Goal: Information Seeking & Learning: Check status

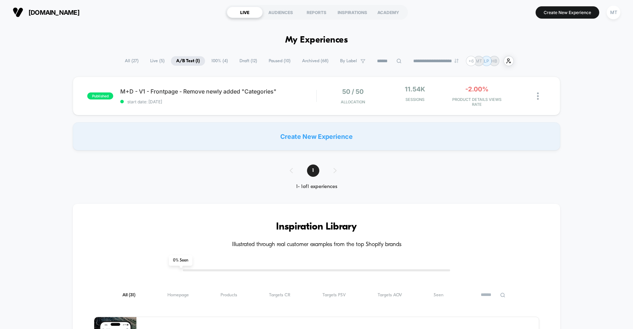
click at [48, 94] on div "published M+D - V1 - Frontpage - Remove newly added "Categories" start date: 8/…" at bounding box center [316, 114] width 633 height 74
click at [33, 110] on div "published M+D - V1 - Frontpage - Remove newly added "Categories" start date: [D…" at bounding box center [316, 114] width 633 height 74
click at [38, 97] on div "published M+D - V1 - Frontpage - Remove newly added "Categories" start date: [D…" at bounding box center [316, 114] width 633 height 74
click at [30, 125] on div "published M+D - V1 - Frontpage - Remove newly added "Categories" start date: 8/…" at bounding box center [316, 114] width 633 height 74
click at [218, 106] on div "published M+D - V1 - Frontpage - Remove newly added "Categories" start date: 8/…" at bounding box center [316, 96] width 487 height 39
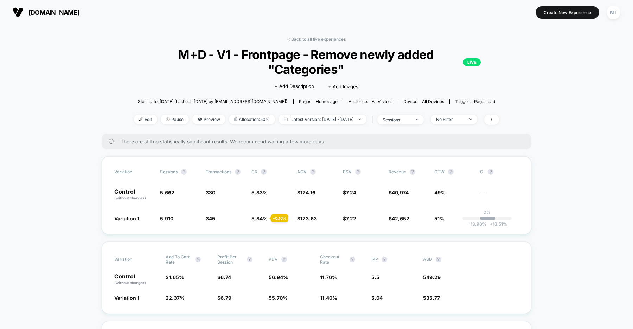
click at [60, 10] on span "us.organicbasics.com" at bounding box center [53, 12] width 51 height 7
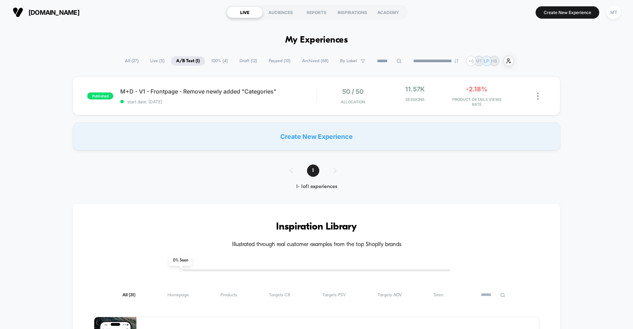
click at [38, 114] on div "published M+D - V1 - Frontpage - Remove newly added "Categories" start date: 8/…" at bounding box center [316, 114] width 633 height 74
click at [37, 91] on div "published M+D - V1 - Frontpage - Remove newly added "Categories" start date: 8/…" at bounding box center [316, 114] width 633 height 74
click at [31, 101] on div "published M+D - V1 - Frontpage - Remove newly added "Categories" start date: 8/…" at bounding box center [316, 114] width 633 height 74
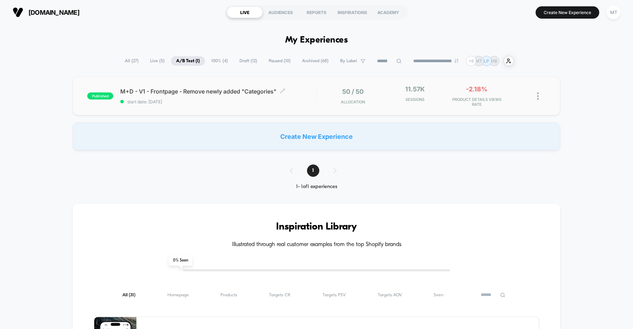
click at [243, 97] on div "M+D - V1 - Frontpage - Remove newly added "Categories" Click to edit experience…" at bounding box center [218, 96] width 196 height 17
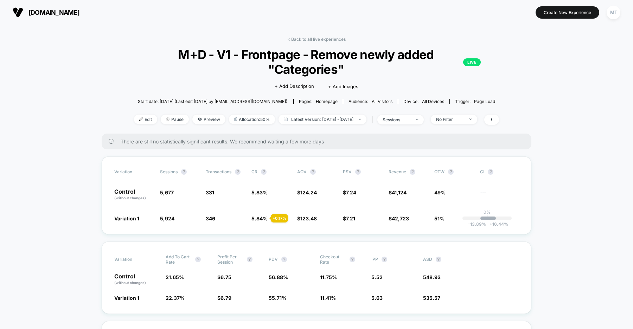
click at [79, 13] on span "us.organicbasics.com" at bounding box center [53, 12] width 51 height 7
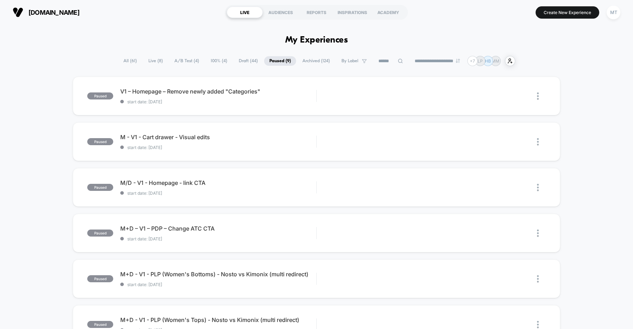
click at [182, 60] on span "A/B Test ( 4 )" at bounding box center [186, 60] width 35 height 9
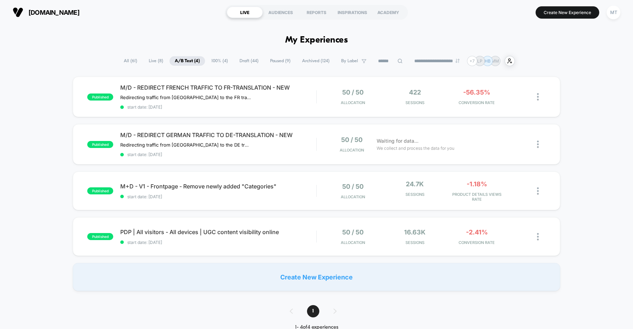
click at [41, 110] on div "published M/D - REDIRECT FRENCH TRAFFIC TO FR-TRANSLATION - NEW Redirecting tra…" at bounding box center [316, 184] width 633 height 214
click at [31, 144] on div "published M/D - REDIRECT FRENCH TRAFFIC TO FR-TRANSLATION - NEW Redirecting tra…" at bounding box center [316, 184] width 633 height 214
click at [31, 112] on div "published M/D - REDIRECT FRENCH TRAFFIC TO FR-TRANSLATION - NEW Redirecting tra…" at bounding box center [316, 184] width 633 height 214
click at [32, 135] on div "published M/D - REDIRECT FRENCH TRAFFIC TO FR-TRANSLATION - NEW Redirecting tra…" at bounding box center [316, 184] width 633 height 214
click at [33, 114] on div "published M/D - REDIRECT FRENCH TRAFFIC TO FR-TRANSLATION - NEW Redirecting tra…" at bounding box center [316, 184] width 633 height 214
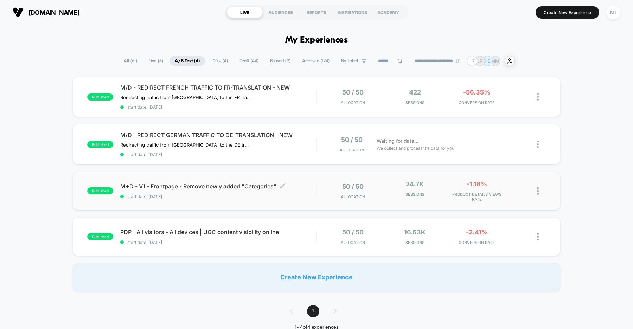
click at [251, 196] on span "start date: [DATE]" at bounding box center [218, 196] width 196 height 5
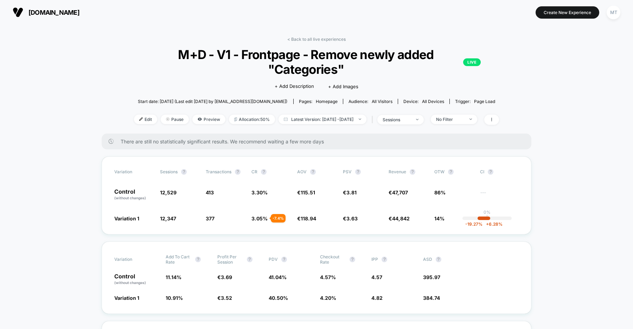
click at [79, 14] on span "organicbasics.com" at bounding box center [53, 12] width 51 height 7
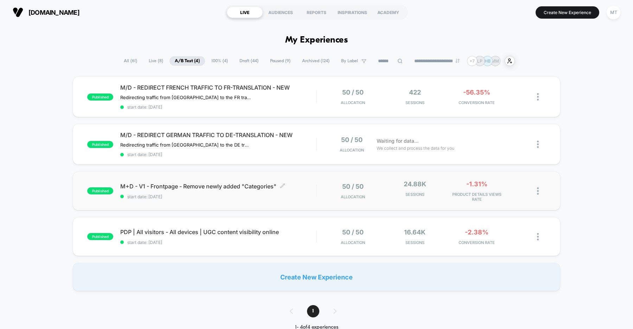
click at [253, 192] on div "M+D - V1 - Frontpage - Remove newly added "Categories" Click to edit experience…" at bounding box center [218, 191] width 196 height 17
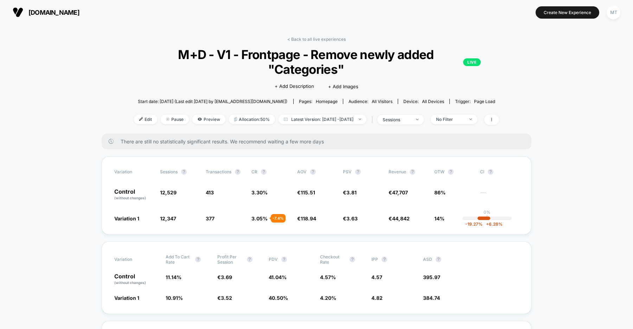
click at [79, 10] on span "organicbasics.com" at bounding box center [53, 12] width 51 height 7
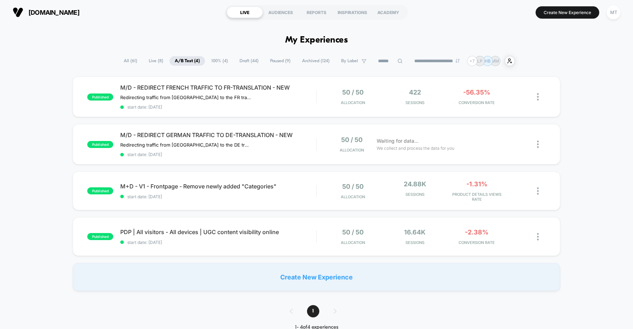
click at [255, 122] on div "published M/D - REDIRECT FRENCH TRAFFIC TO FR-TRANSLATION - NEW Redirecting tra…" at bounding box center [316, 184] width 633 height 214
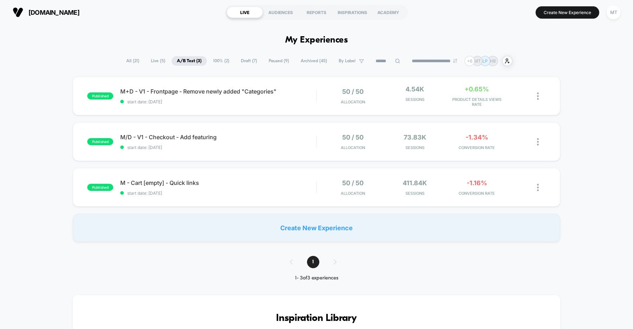
click at [47, 110] on div "published M+D - V1 - Frontpage - Remove newly added "Categories" start date: 8/…" at bounding box center [316, 159] width 633 height 165
